Goal: Communication & Community: Answer question/provide support

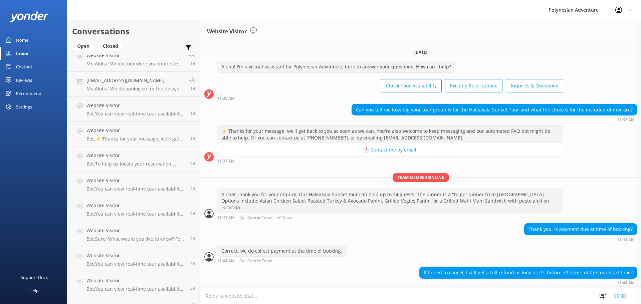
scroll to position [0, 0]
click at [259, 299] on textarea at bounding box center [420, 296] width 441 height 16
type textarea "Aloha! Our cancellation policy for the sunset tour is 48 hours prior for a full…"
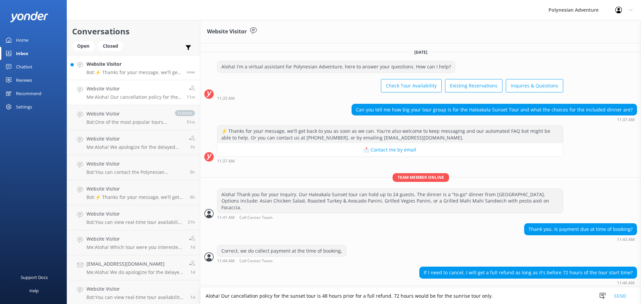
click at [125, 70] on p "Bot: ⚡ Thanks for your message, we'll get back to you as soon as we can. You're…" at bounding box center [133, 72] width 95 height 6
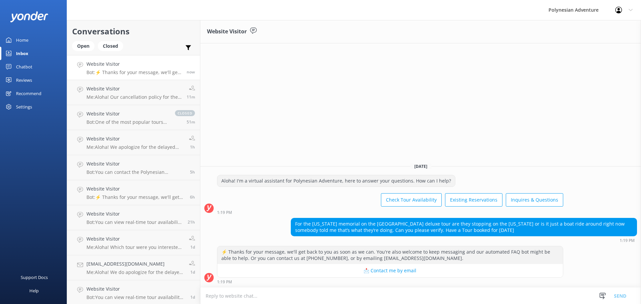
click at [245, 297] on textarea at bounding box center [420, 296] width 441 height 16
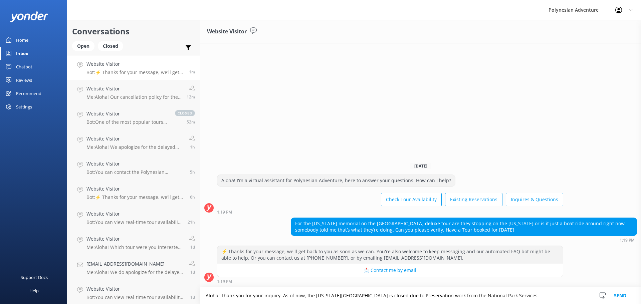
click at [389, 291] on textarea "Aloha! Thank you for your inquiry. As of now, the [US_STATE][GEOGRAPHIC_DATA] i…" at bounding box center [420, 295] width 441 height 17
click at [524, 299] on textarea "Aloha! Thank you for your inquiry. As of now, the [US_STATE][GEOGRAPHIC_DATA] i…" at bounding box center [420, 295] width 441 height 17
click at [352, 293] on textarea "Aloha! Thank you for your inquiry. As of now, the [US_STATE][GEOGRAPHIC_DATA] i…" at bounding box center [420, 295] width 441 height 17
click at [510, 293] on textarea "Aloha! Thank you for your inquiry. As of now, the [US_STATE][GEOGRAPHIC_DATA] i…" at bounding box center [420, 295] width 441 height 17
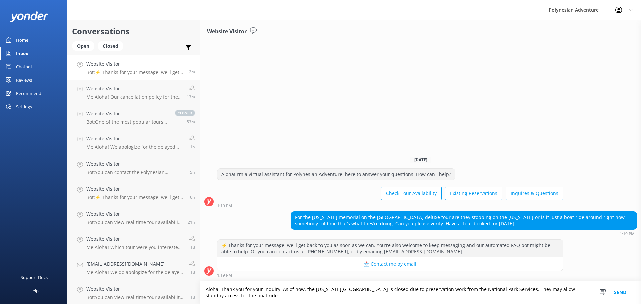
click at [438, 290] on textarea "Aloha! Thank you for your inquiry. As of now, the [US_STATE][GEOGRAPHIC_DATA] i…" at bounding box center [420, 292] width 441 height 23
drag, startPoint x: 494, startPoint y: 286, endPoint x: 511, endPoint y: 295, distance: 19.3
click at [511, 295] on textarea "Aloha! Thank you for your inquiry. As of now, the [US_STATE][GEOGRAPHIC_DATA] i…" at bounding box center [420, 292] width 441 height 23
paste textarea "No commercial operator will have advance access, and while limited same-day sta…"
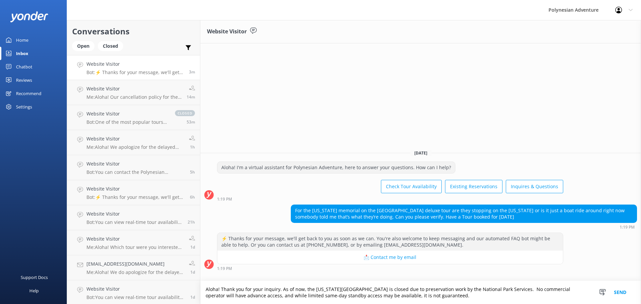
click at [469, 290] on textarea "Aloha! Thank you for your inquiry. As of now, the [US_STATE][GEOGRAPHIC_DATA] i…" at bounding box center [420, 292] width 441 height 23
type textarea "Aloha! Thank you for your inquiry. As of now, the [US_STATE][GEOGRAPHIC_DATA] i…"
click at [619, 289] on button "Send" at bounding box center [620, 292] width 25 height 23
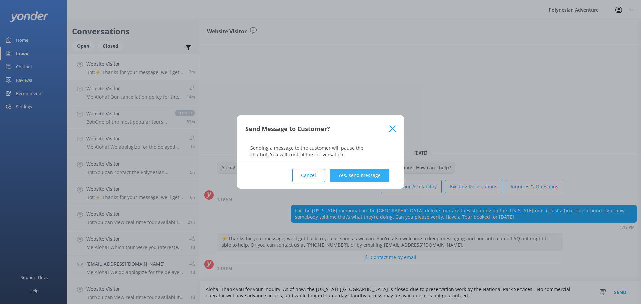
click at [366, 170] on button "Yes, send message" at bounding box center [359, 175] width 59 height 13
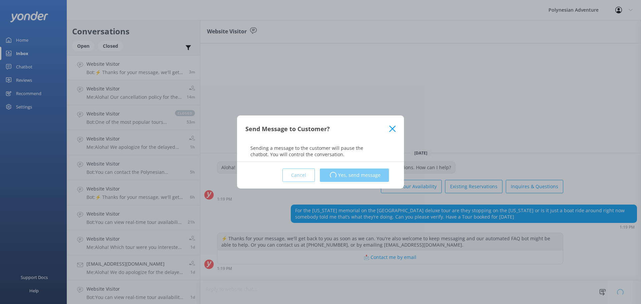
scroll to position [0, 0]
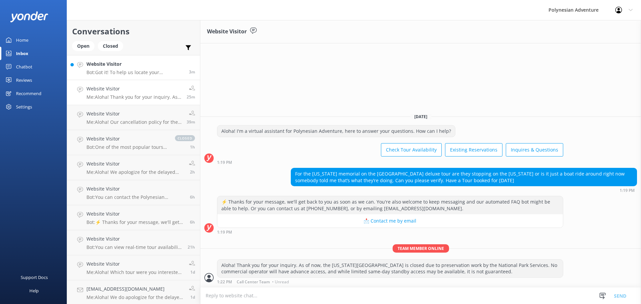
click at [133, 74] on p "Bot: Got it! To help us locate your reservation, please share the full name use…" at bounding box center [134, 72] width 97 height 6
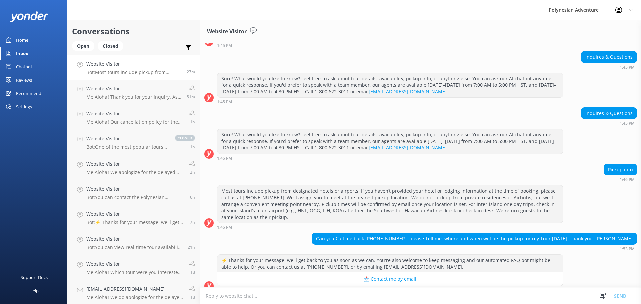
scroll to position [187, 0]
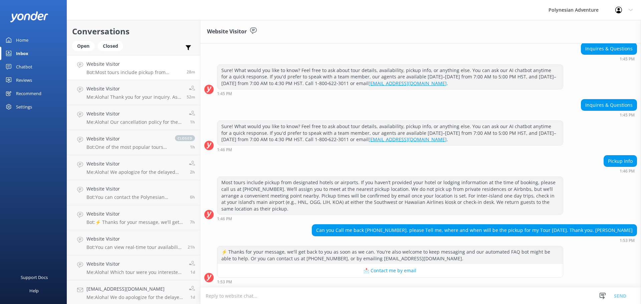
click at [256, 297] on textarea at bounding box center [420, 296] width 441 height 16
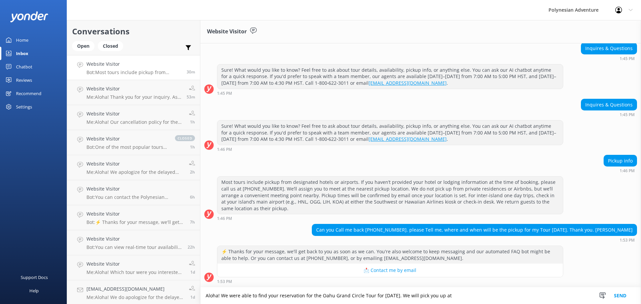
drag, startPoint x: 509, startPoint y: 297, endPoint x: 441, endPoint y: 299, distance: 68.8
click at [441, 299] on textarea "Aloha! We were able to find your reservation for the Oahu Grand Circle Tour for…" at bounding box center [420, 295] width 441 height 17
paste textarea "We'll pick you up at 7:35 AM from [PERSON_NAME] DRESS FOR LESS, Curbside at [GE…"
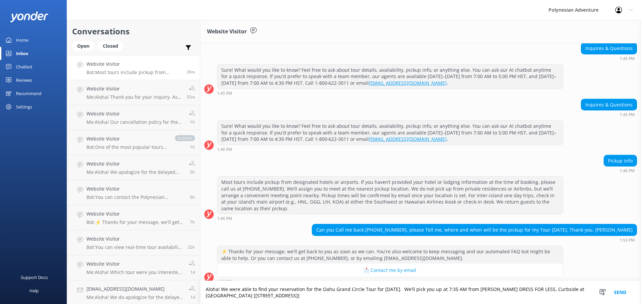
scroll to position [194, 0]
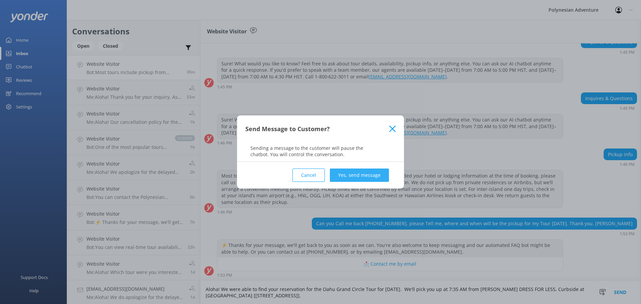
type textarea "Aloha! We were able to find your reservation for the Oahu Grand Circle Tour for…"
click at [365, 175] on button "Yes, send message" at bounding box center [359, 175] width 59 height 13
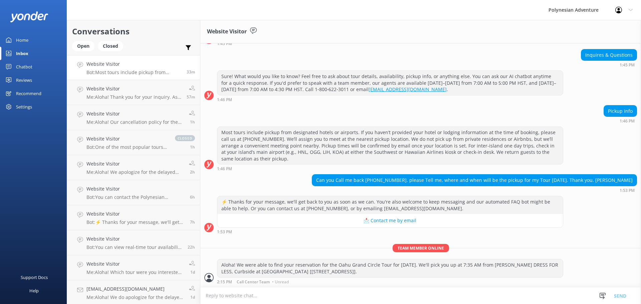
scroll to position [0, 0]
drag, startPoint x: 234, startPoint y: 290, endPoint x: 232, endPoint y: 277, distance: 13.2
click at [234, 290] on textarea at bounding box center [420, 296] width 441 height 16
type textarea "Please check your email to confirm your pickup details."
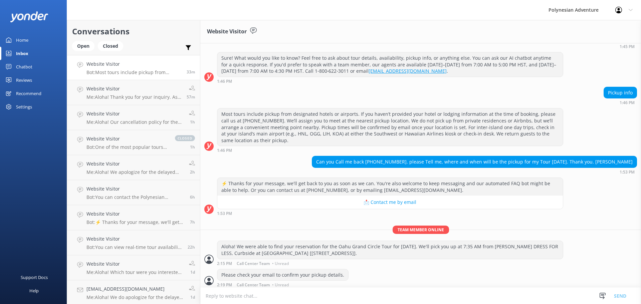
scroll to position [258, 0]
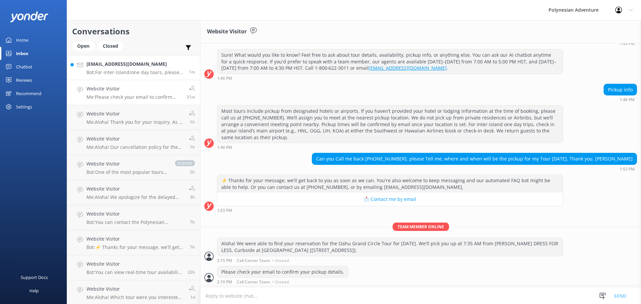
click at [134, 71] on p "Bot: For inter-island/one day tours, please arrive at the airport at least 90 m…" at bounding box center [134, 72] width 97 height 6
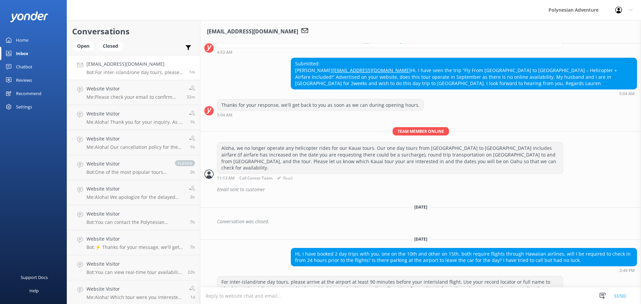
scroll to position [203, 0]
